Goal: Information Seeking & Learning: Learn about a topic

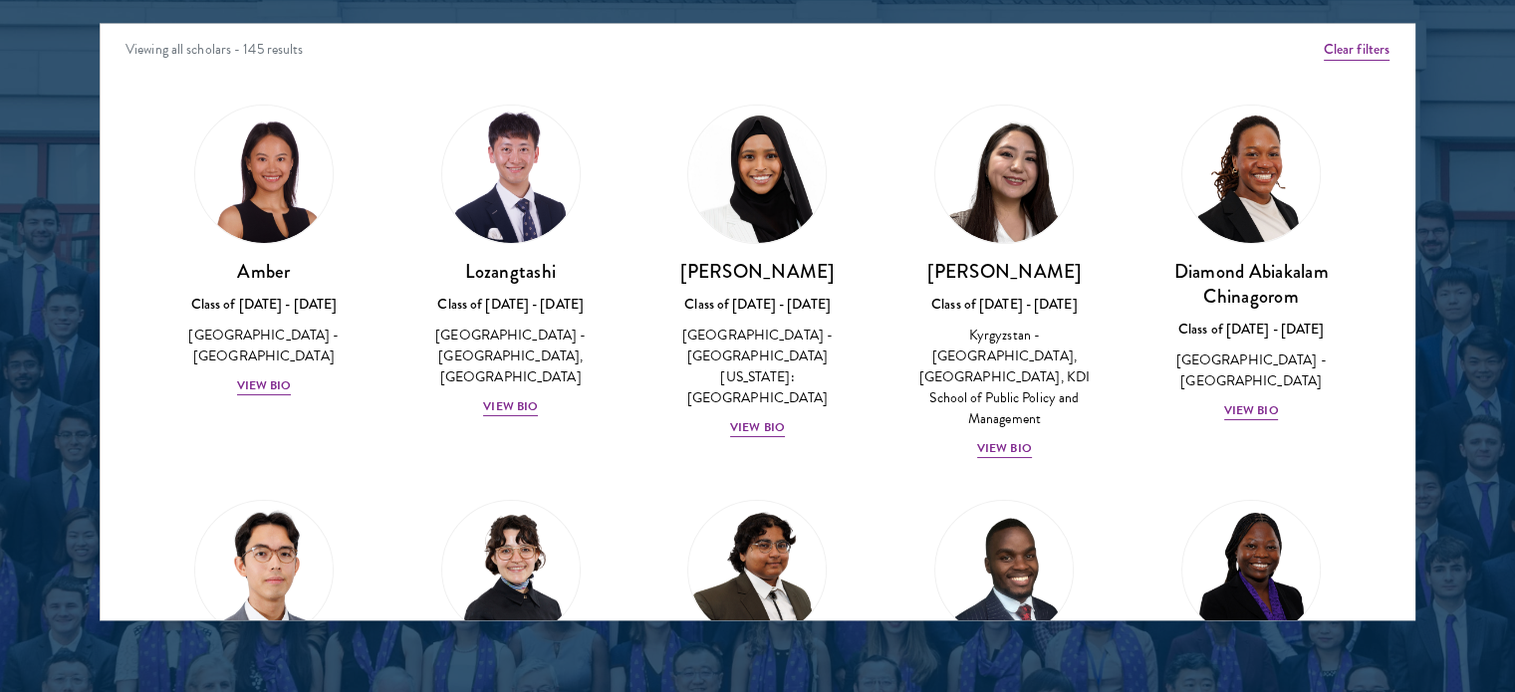
scroll to position [2622, 0]
click at [514, 403] on div "View Bio" at bounding box center [510, 406] width 55 height 19
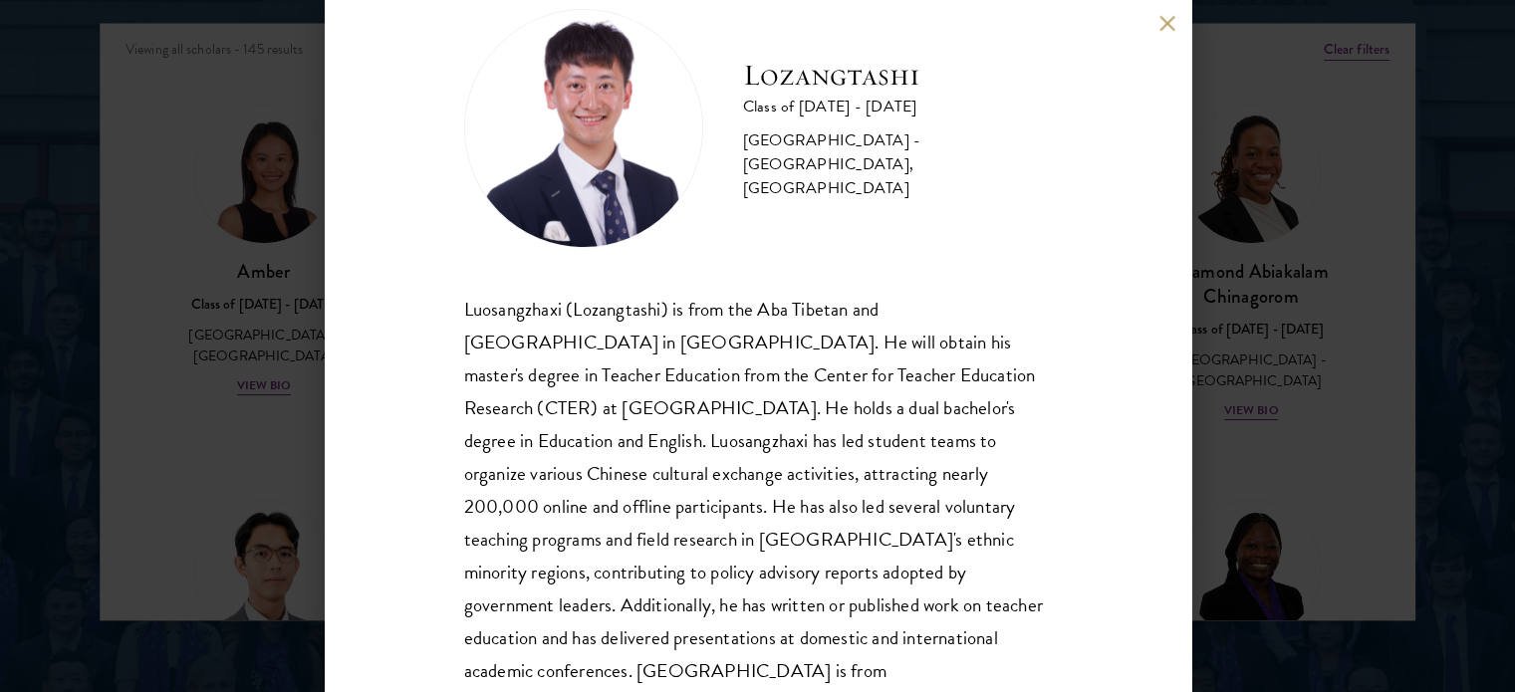
scroll to position [106, 0]
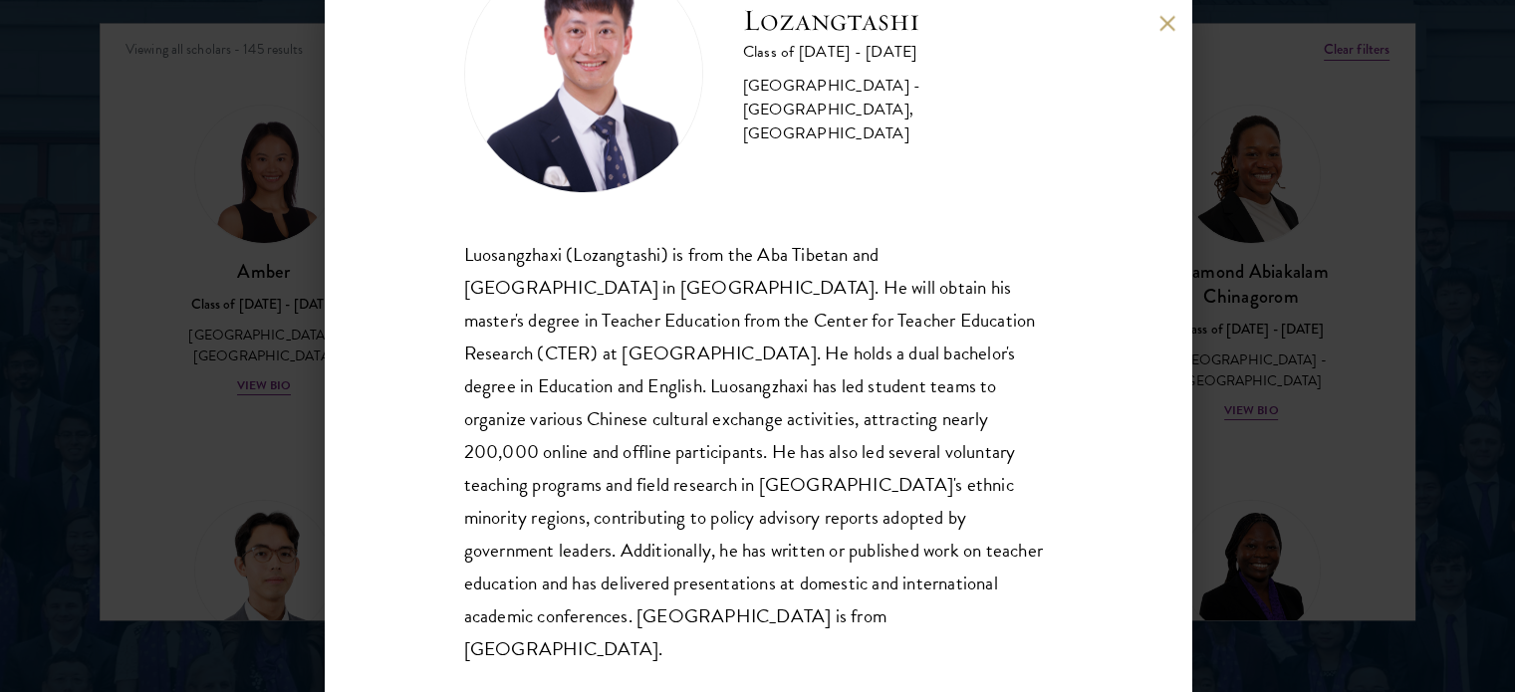
click at [538, 387] on div "Luosangzhaxi (Lozangtashi) is from the Aba Tibetan and [GEOGRAPHIC_DATA] in [GE…" at bounding box center [758, 452] width 588 height 428
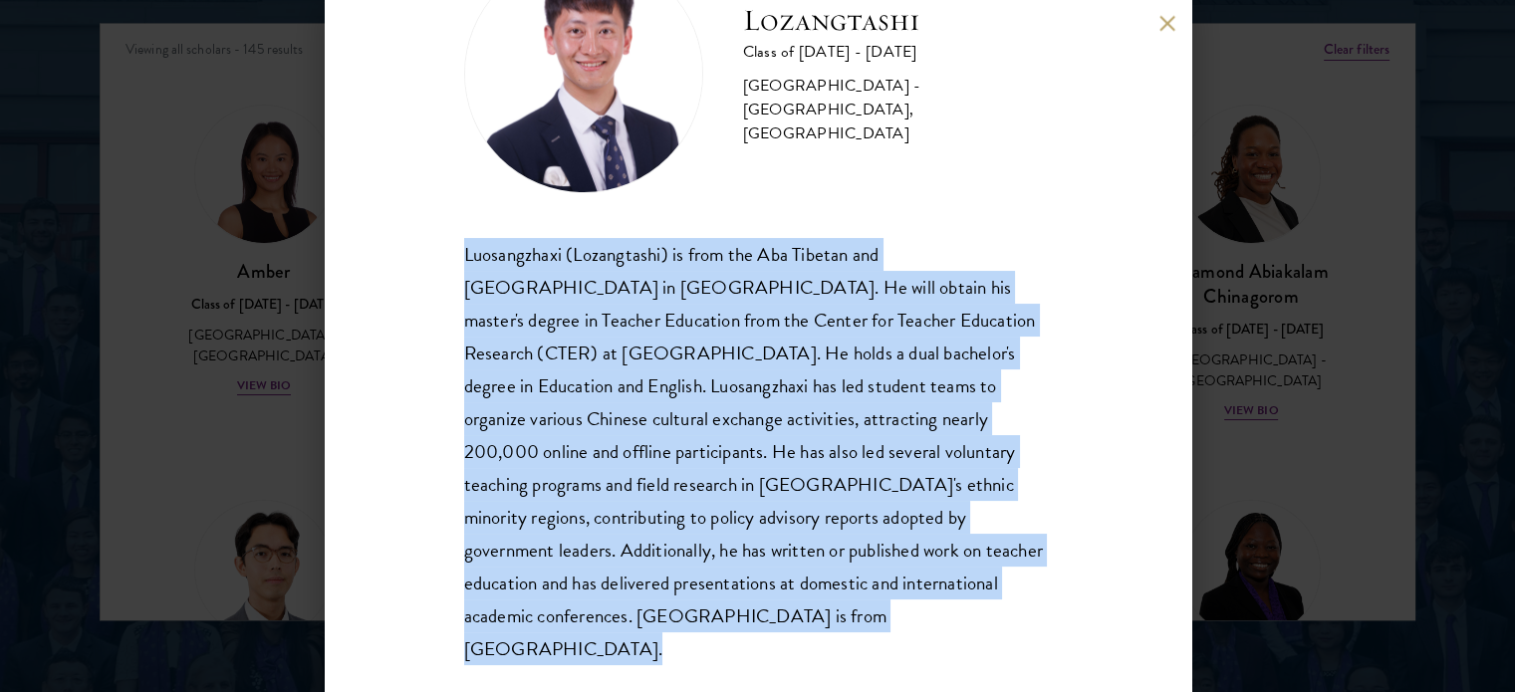
click at [538, 387] on div "Luosangzhaxi (Lozangtashi) is from the Aba Tibetan and [GEOGRAPHIC_DATA] in [GE…" at bounding box center [758, 452] width 588 height 428
copy body "Luosangzhaxi (Lozangtashi) is from the Aba Tibetan and [GEOGRAPHIC_DATA] in [GE…"
click at [697, 388] on div "Luosangzhaxi (Lozangtashi) is from the Aba Tibetan and [GEOGRAPHIC_DATA] in [GE…" at bounding box center [758, 452] width 588 height 428
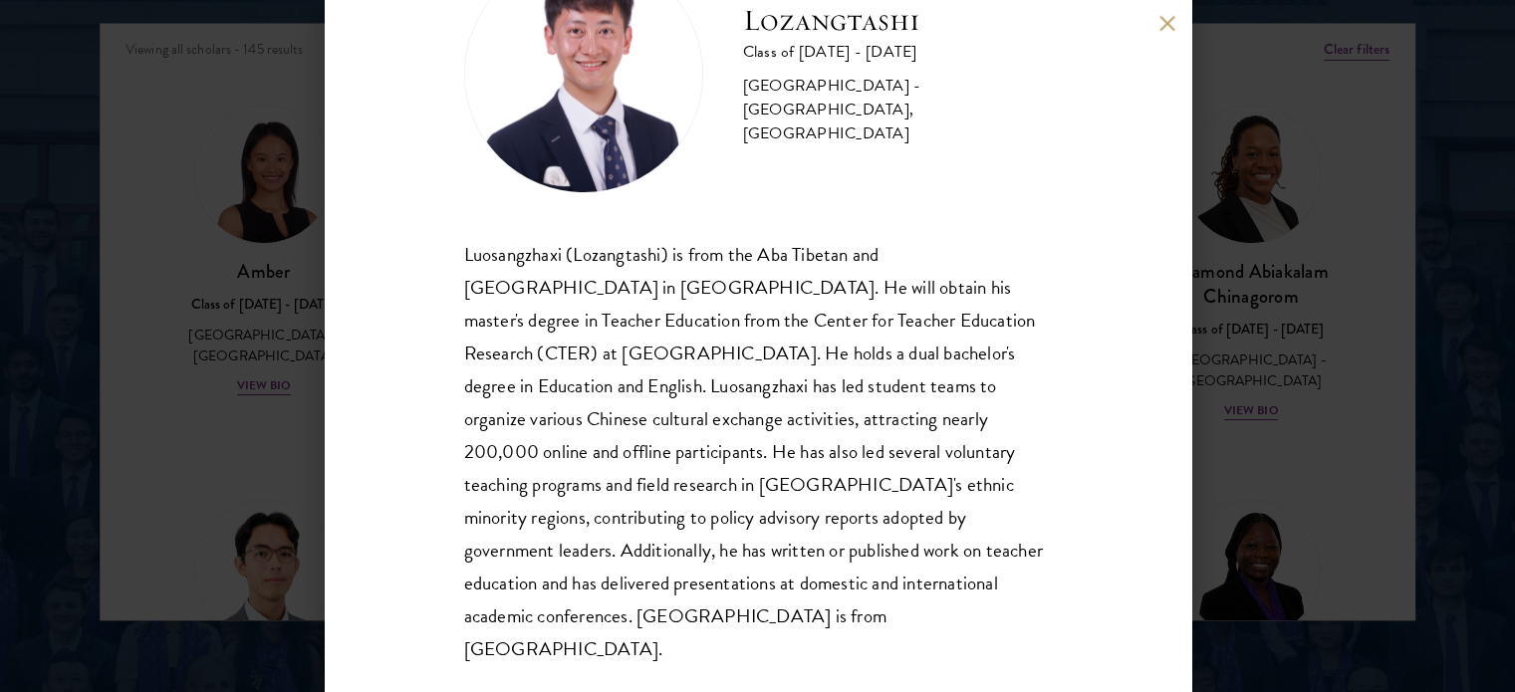
scroll to position [0, 0]
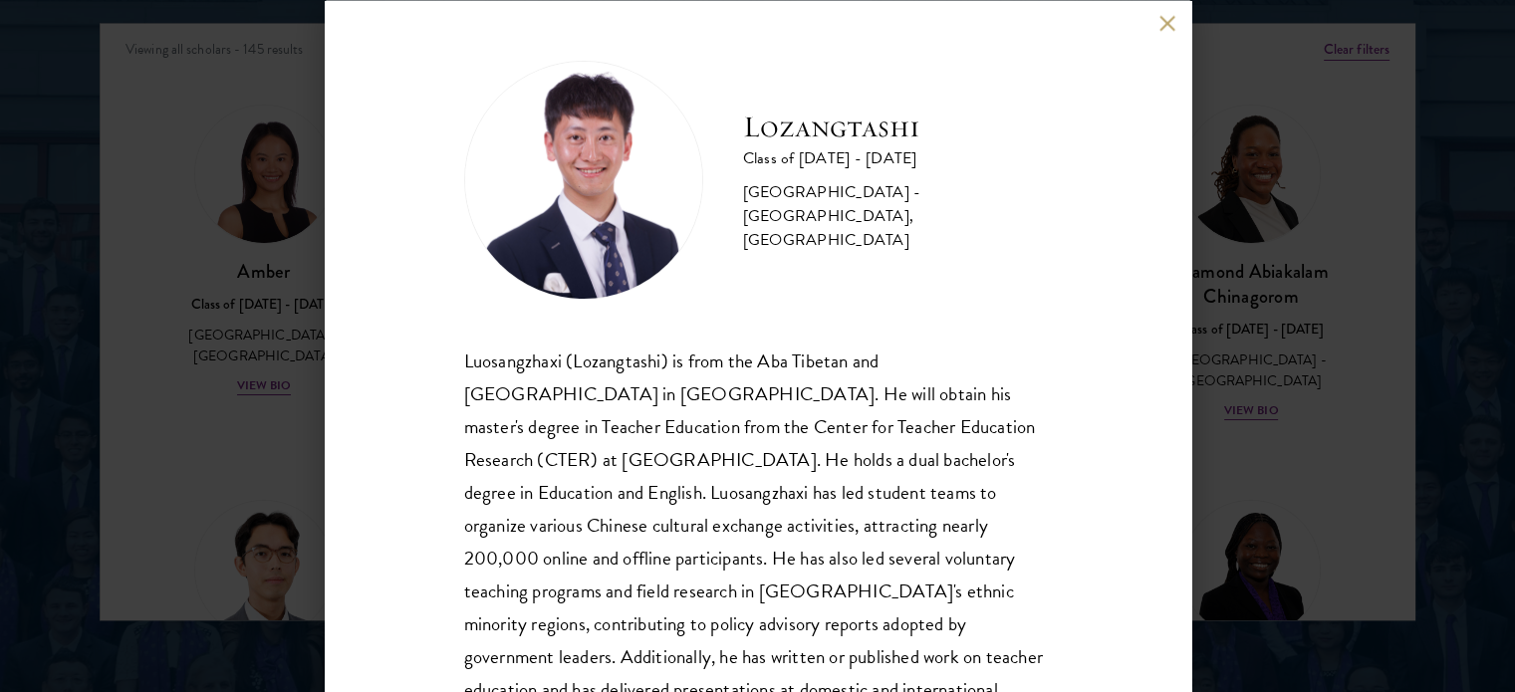
click at [284, 448] on div "Lozangtashi Class of [DATE] - [DATE] [GEOGRAPHIC_DATA] - [GEOGRAPHIC_DATA], [GE…" at bounding box center [757, 346] width 1515 height 692
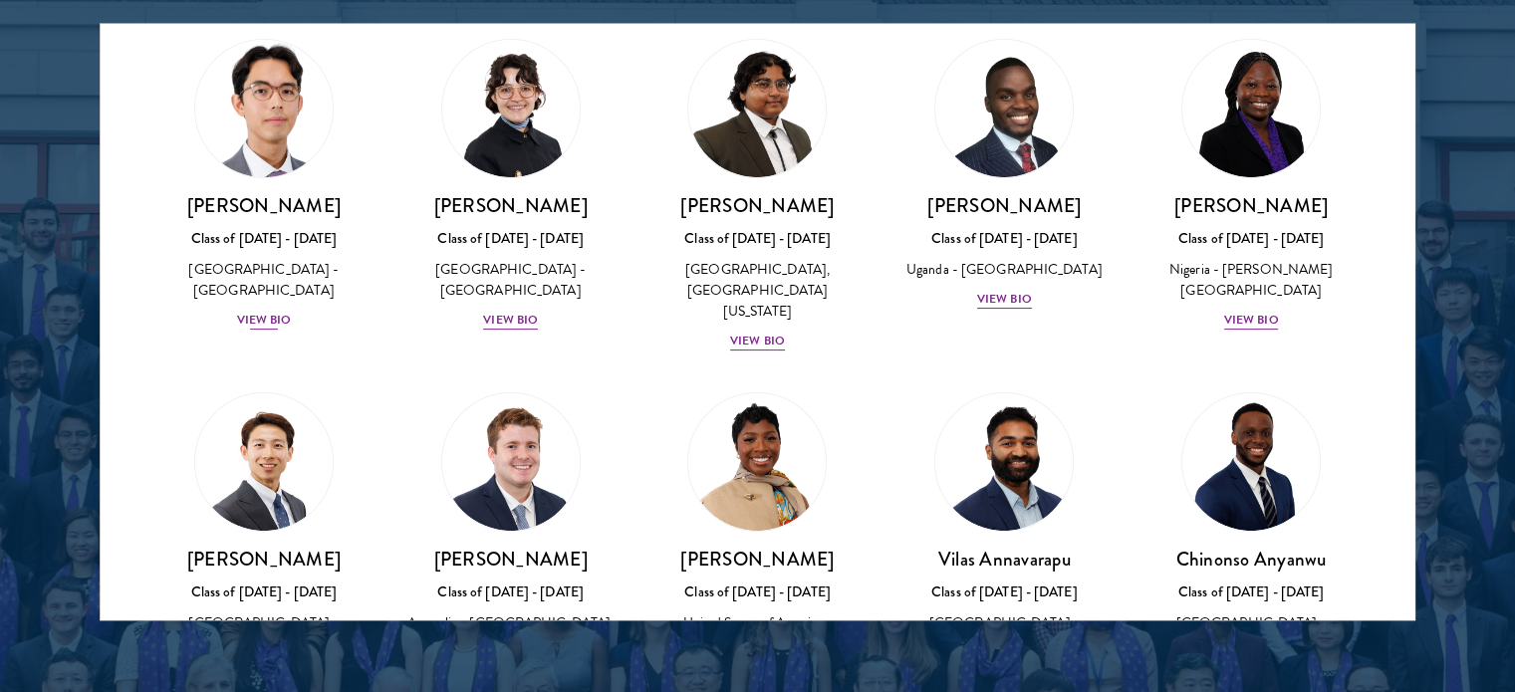
scroll to position [462, 0]
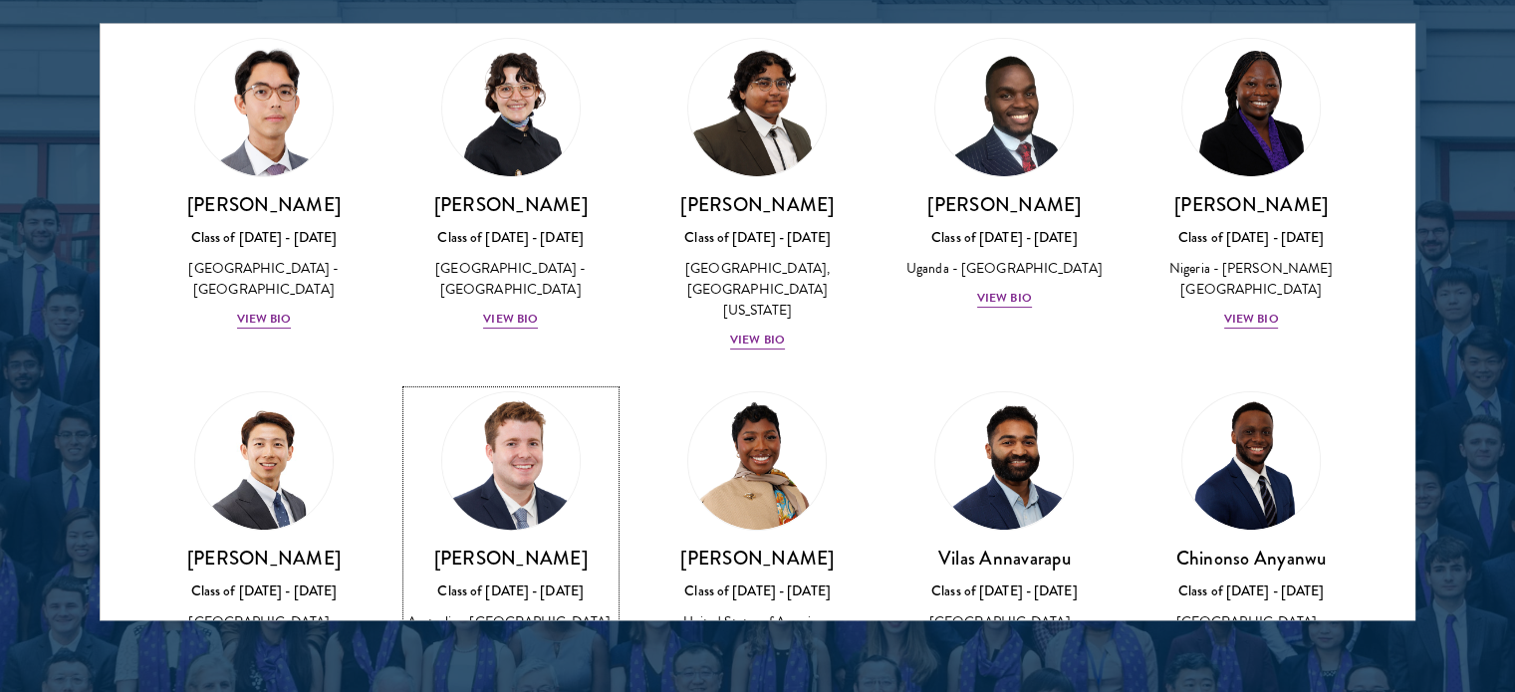
click at [510, 439] on img at bounding box center [510, 460] width 151 height 151
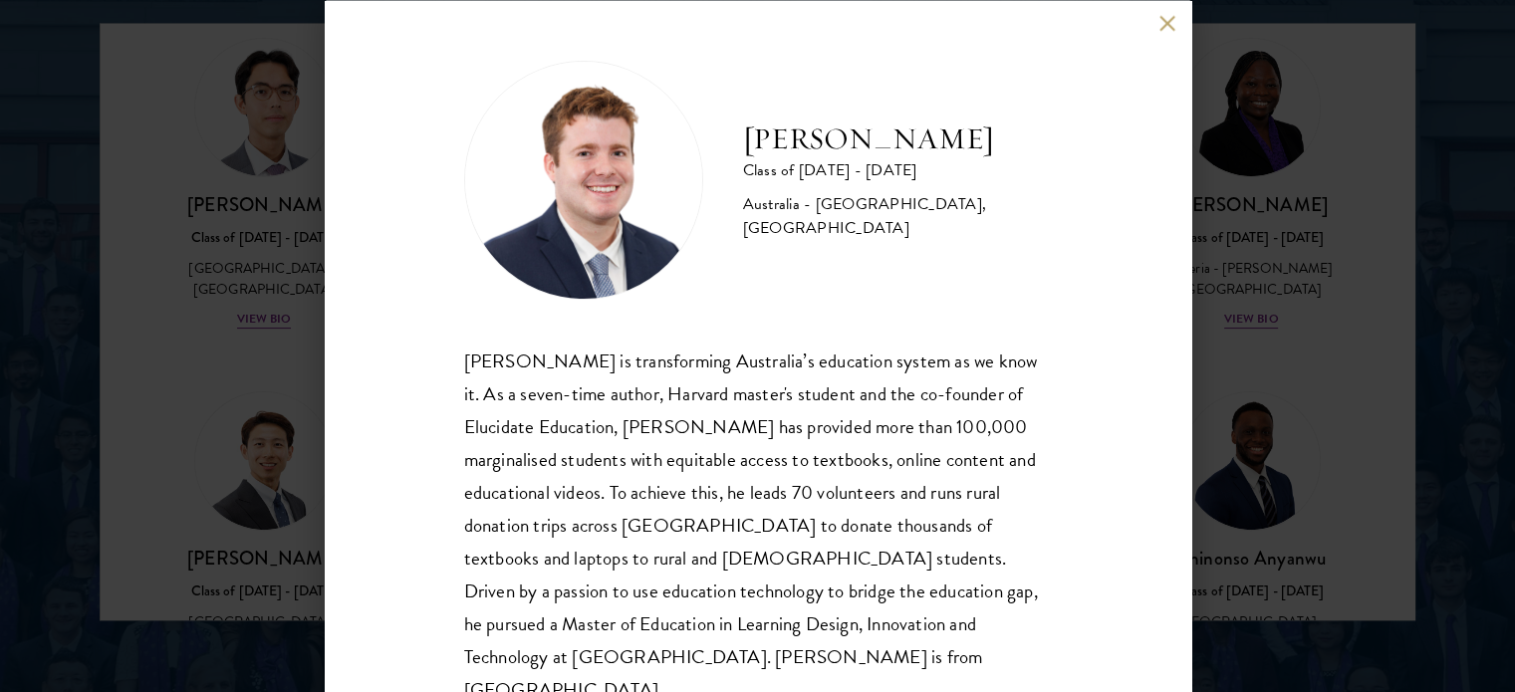
click at [713, 409] on div "[PERSON_NAME] is transforming Australia’s education system as we know it. As a …" at bounding box center [758, 525] width 588 height 363
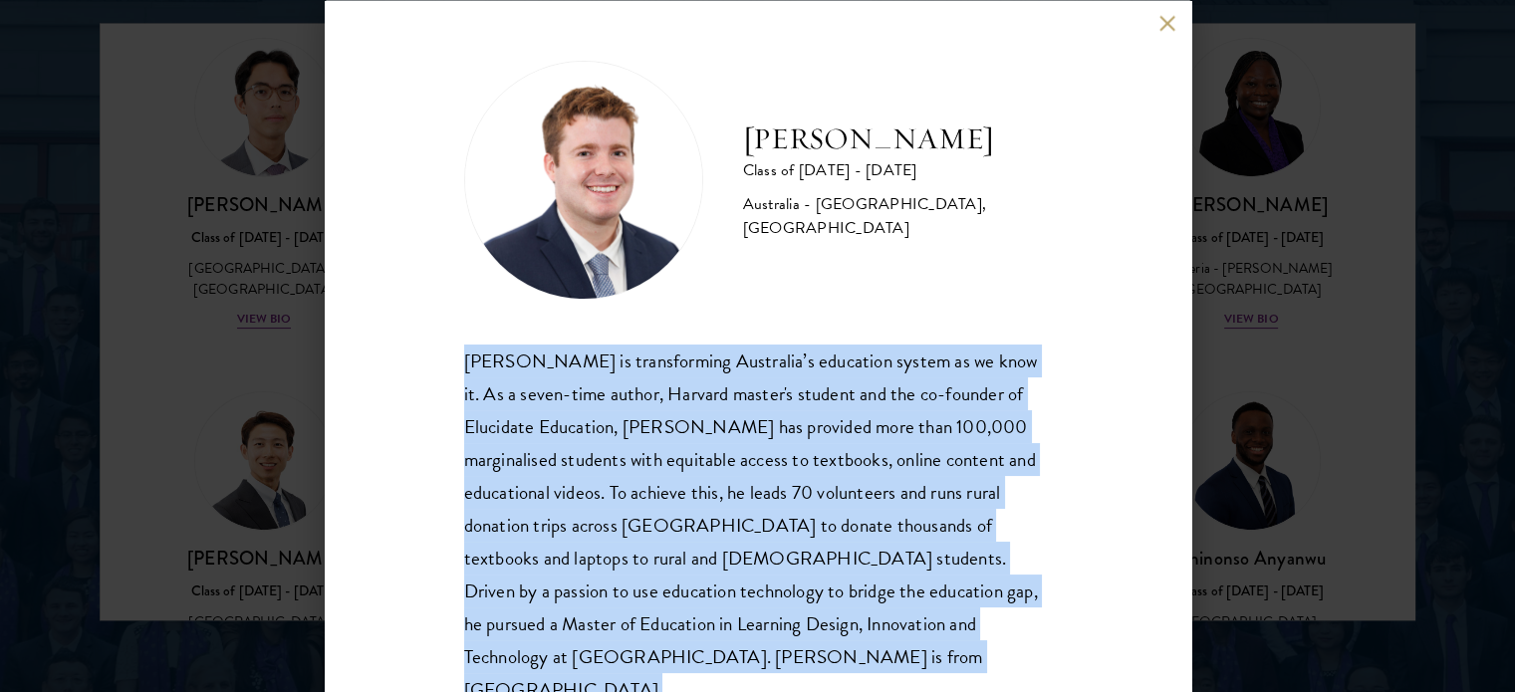
click at [713, 409] on div "[PERSON_NAME] is transforming Australia’s education system as we know it. As a …" at bounding box center [758, 525] width 588 height 363
copy body "[PERSON_NAME] is transforming Australia’s education system as we know it. As a …"
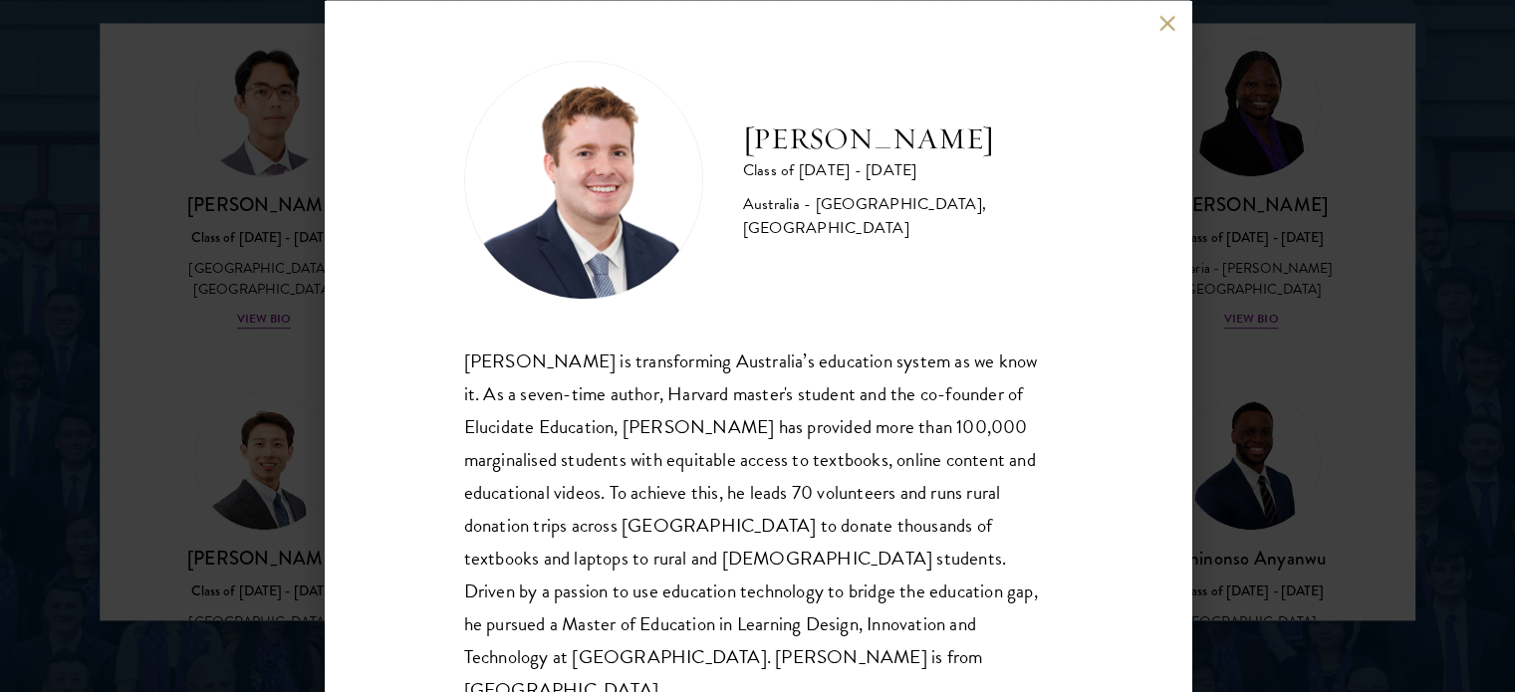
click at [230, 457] on div "[PERSON_NAME] Class of [DATE] - [DATE] [GEOGRAPHIC_DATA] - [GEOGRAPHIC_DATA], […" at bounding box center [757, 346] width 1515 height 692
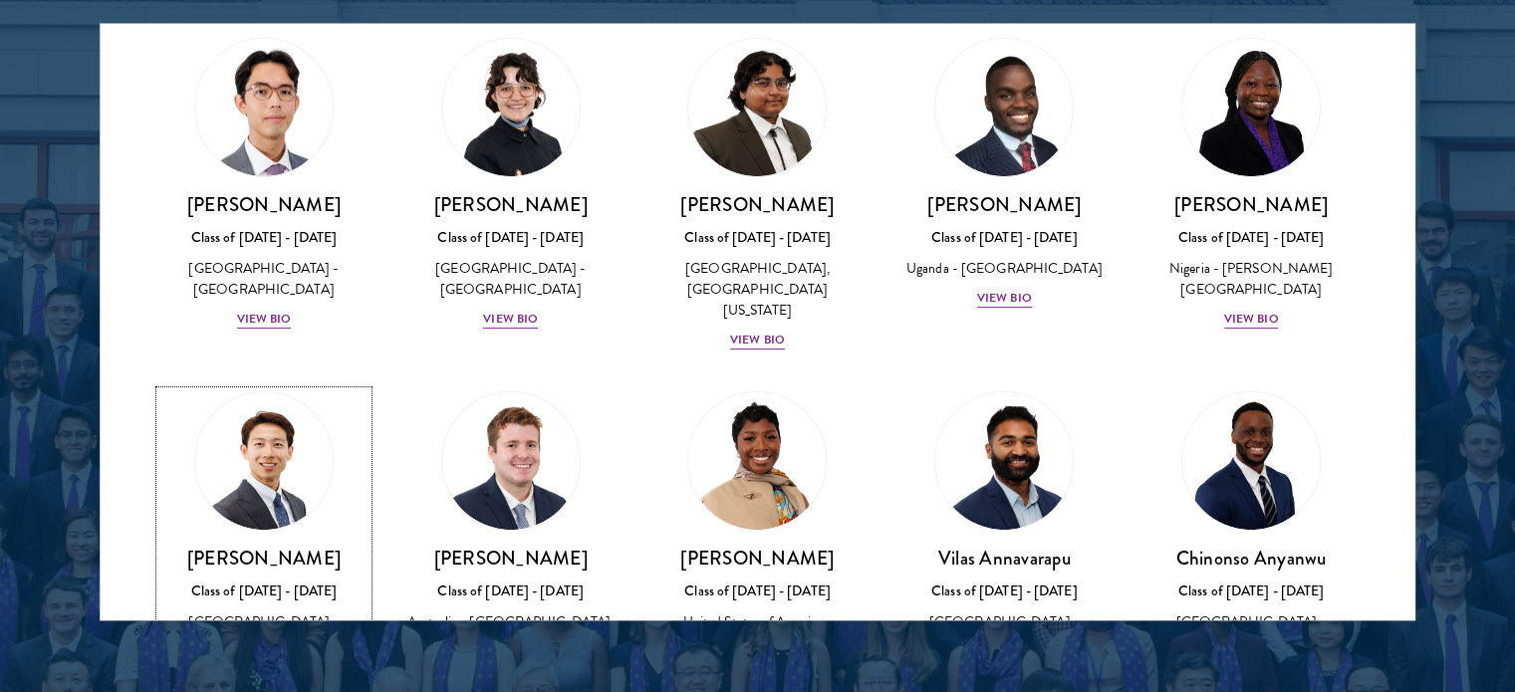
scroll to position [657, 0]
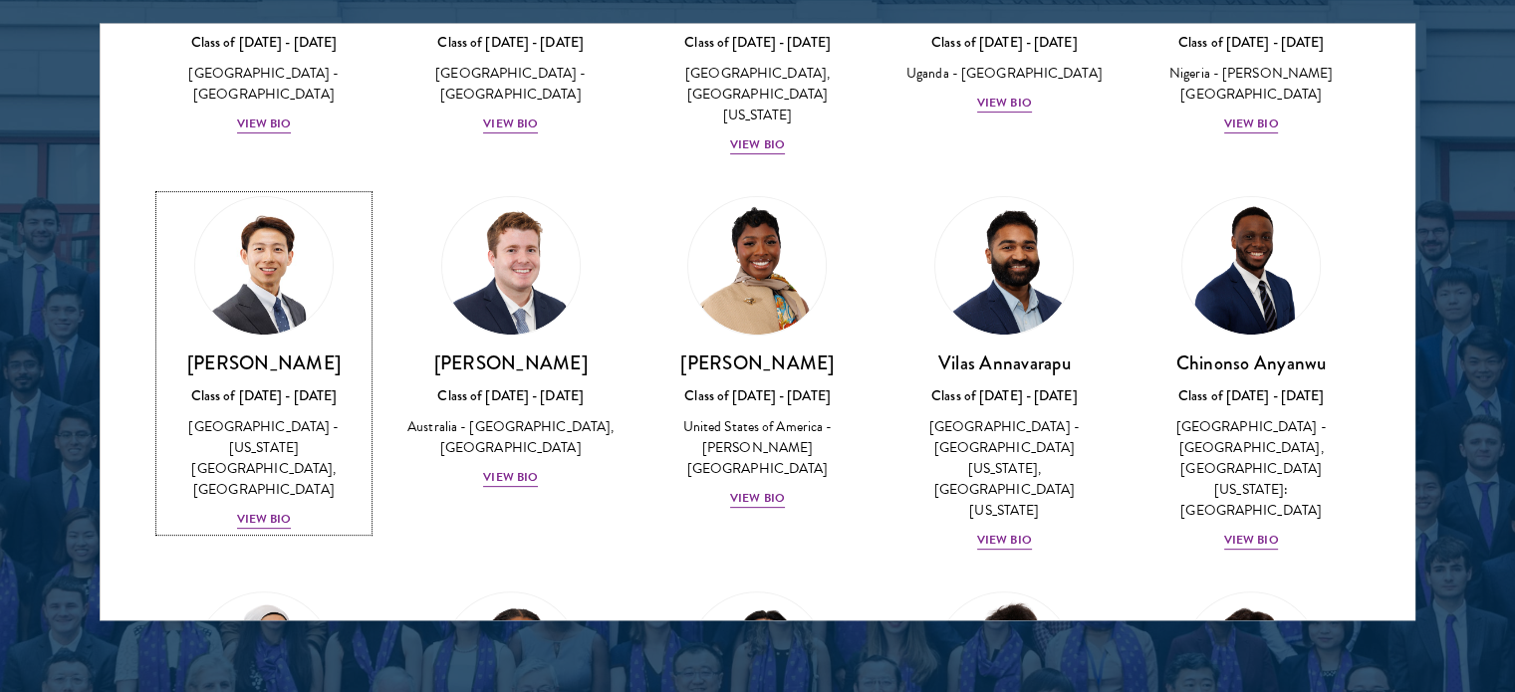
click at [257, 457] on div "[PERSON_NAME] Class of [DATE] - [DATE] [GEOGRAPHIC_DATA] - [US_STATE][GEOGRAPHI…" at bounding box center [263, 441] width 207 height 180
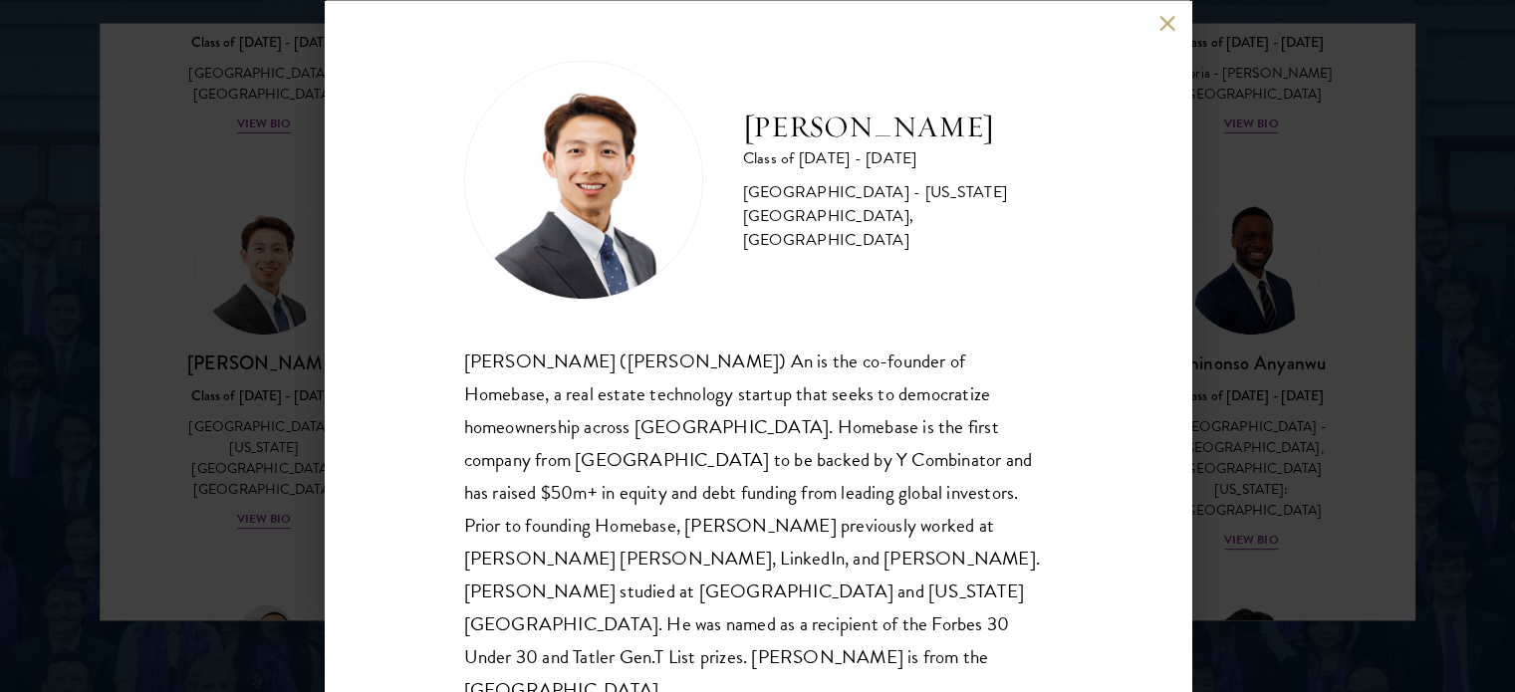
click at [716, 449] on div "[PERSON_NAME] ([PERSON_NAME]) An is the co-founder of Homebase, a real estate t…" at bounding box center [758, 525] width 588 height 363
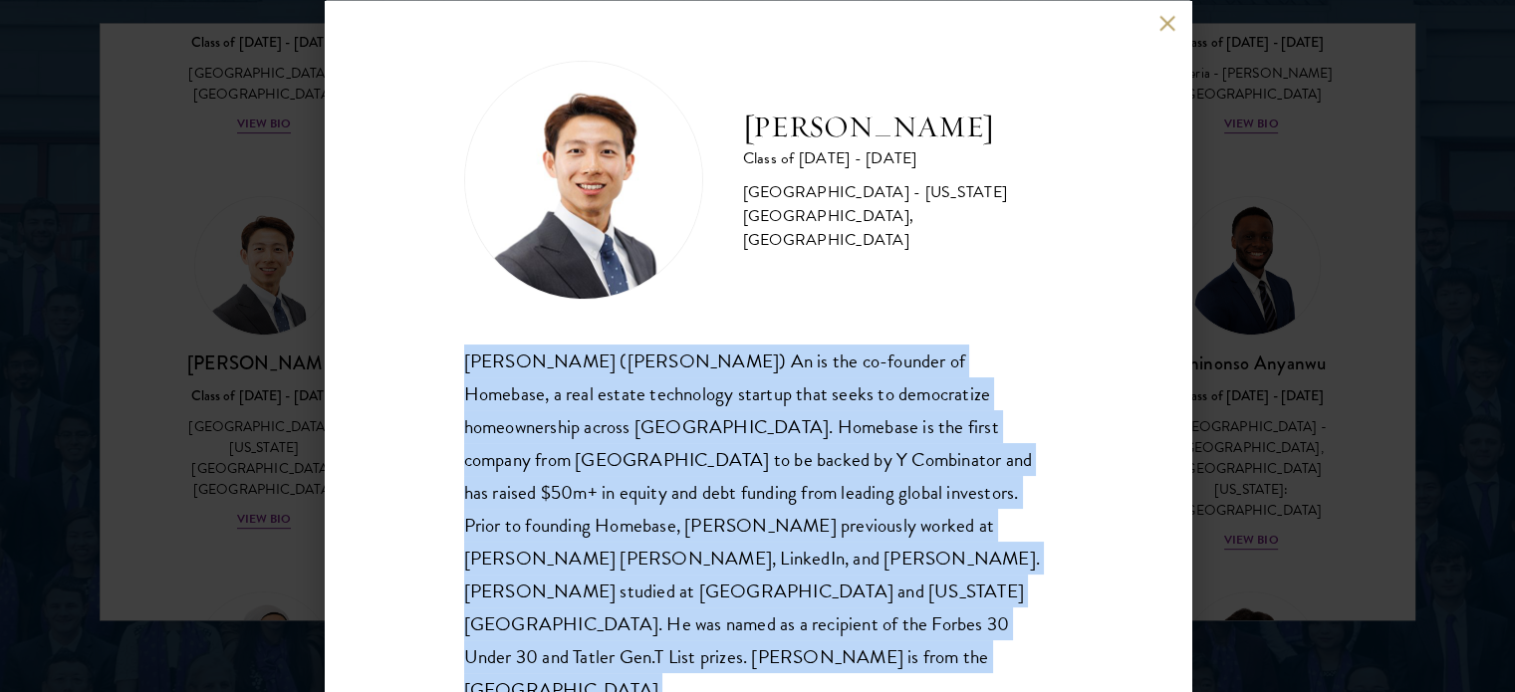
click at [716, 449] on div "[PERSON_NAME] ([PERSON_NAME]) An is the co-founder of Homebase, a real estate t…" at bounding box center [758, 525] width 588 height 363
copy body "[PERSON_NAME] ([PERSON_NAME]) An is the co-founder of Homebase, a real estate t…"
click at [919, 533] on div "[PERSON_NAME] ([PERSON_NAME]) An is the co-founder of Homebase, a real estate t…" at bounding box center [758, 525] width 588 height 363
